Goal: Check status: Check status

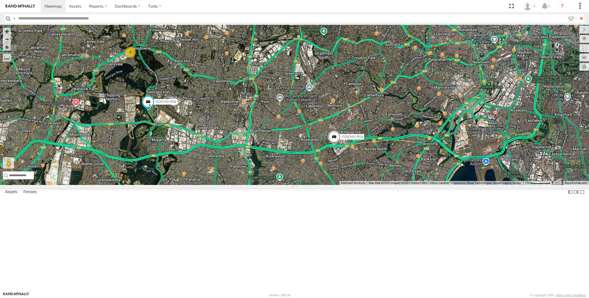
select select "**********"
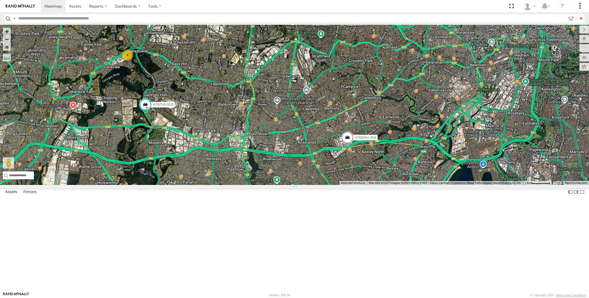
click at [349, 185] on div "XSNDHU-R04 XO97HS-R08 6" at bounding box center [294, 105] width 589 height 160
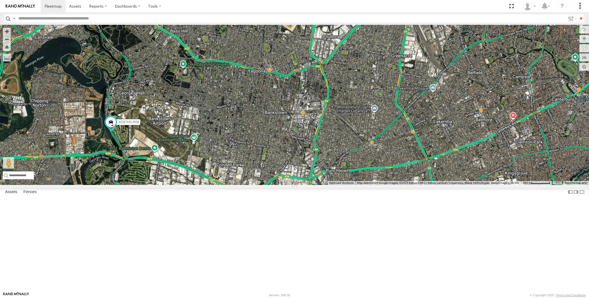
drag, startPoint x: 241, startPoint y: 191, endPoint x: 245, endPoint y: 187, distance: 5.6
click at [246, 185] on div "6 XSNDHU-R04 XO97HS-R08" at bounding box center [294, 105] width 589 height 160
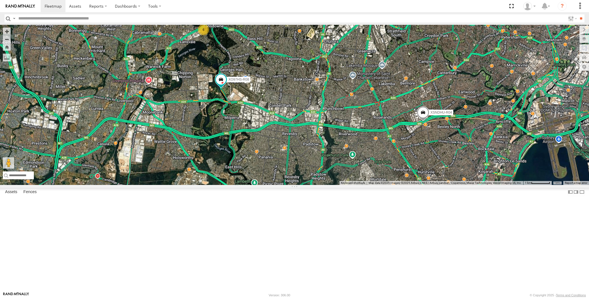
click at [298, 185] on div "XSNDHU-R04 XO97HS-R08 6" at bounding box center [294, 105] width 589 height 160
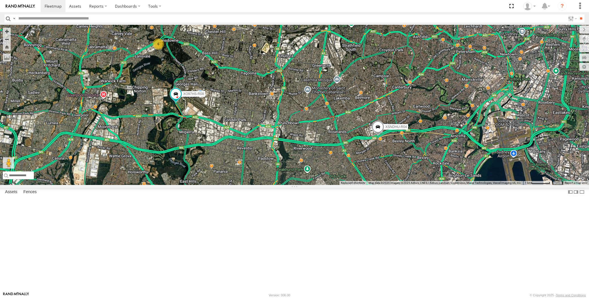
click at [225, 185] on div "XSNDHU-R04 XO97HS-R08 6" at bounding box center [294, 105] width 589 height 160
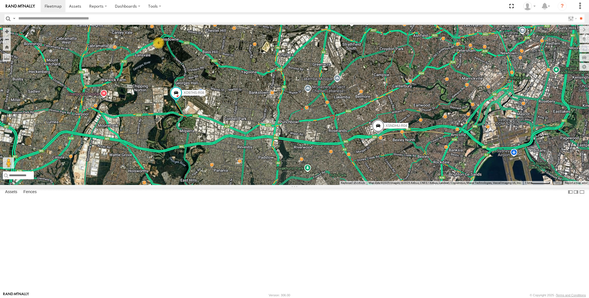
click at [376, 135] on span at bounding box center [378, 127] width 12 height 15
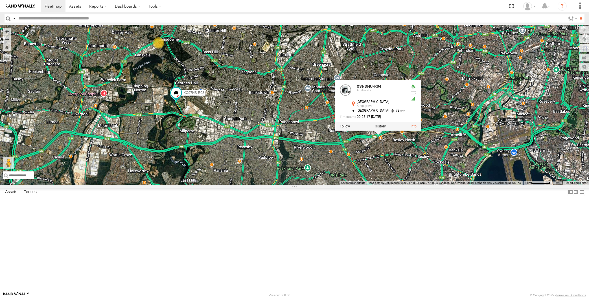
drag, startPoint x: 380, startPoint y: 227, endPoint x: 395, endPoint y: 229, distance: 14.9
click at [380, 185] on div "XSNDHU-R04 XO97HS-R08 6 XSNDHU-R04 All Assets [GEOGRAPHIC_DATA] -33.93913 , 151…" at bounding box center [294, 105] width 589 height 160
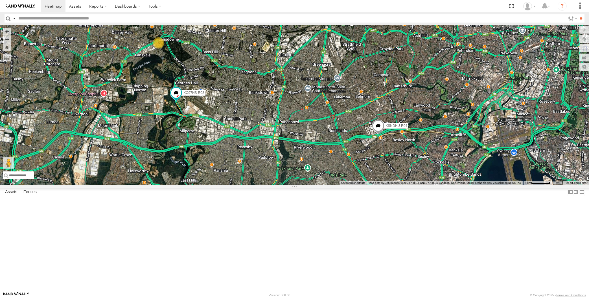
drag, startPoint x: 408, startPoint y: 232, endPoint x: 400, endPoint y: 230, distance: 8.0
click at [400, 185] on div "XSNDHU-R04 XO97HS-R08 6" at bounding box center [294, 105] width 589 height 160
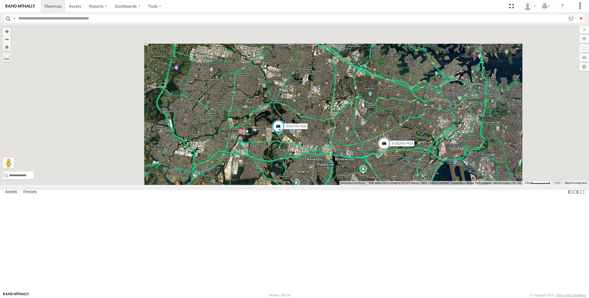
drag, startPoint x: 414, startPoint y: 240, endPoint x: 407, endPoint y: 236, distance: 8.1
click at [408, 185] on div "XSNDHU-R04 XO97HS-R08" at bounding box center [294, 105] width 589 height 160
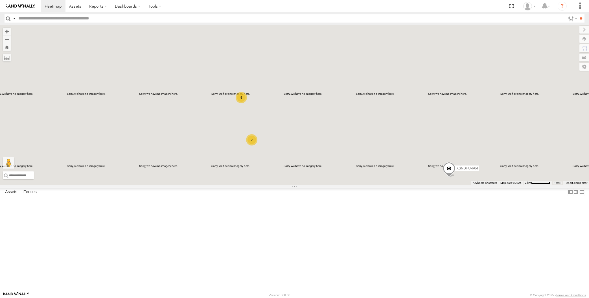
drag, startPoint x: 424, startPoint y: 251, endPoint x: 436, endPoint y: 242, distance: 14.5
click at [424, 185] on div "XSNDHU-R04 2 5" at bounding box center [294, 105] width 589 height 160
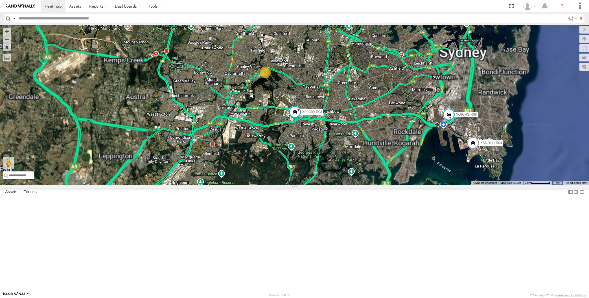
drag, startPoint x: 477, startPoint y: 244, endPoint x: 457, endPoint y: 240, distance: 20.4
click at [457, 185] on div "XSNDHU-R04 XO97HS-R08 XP30JQ-R03 5" at bounding box center [294, 105] width 589 height 160
